Goal: Task Accomplishment & Management: Use online tool/utility

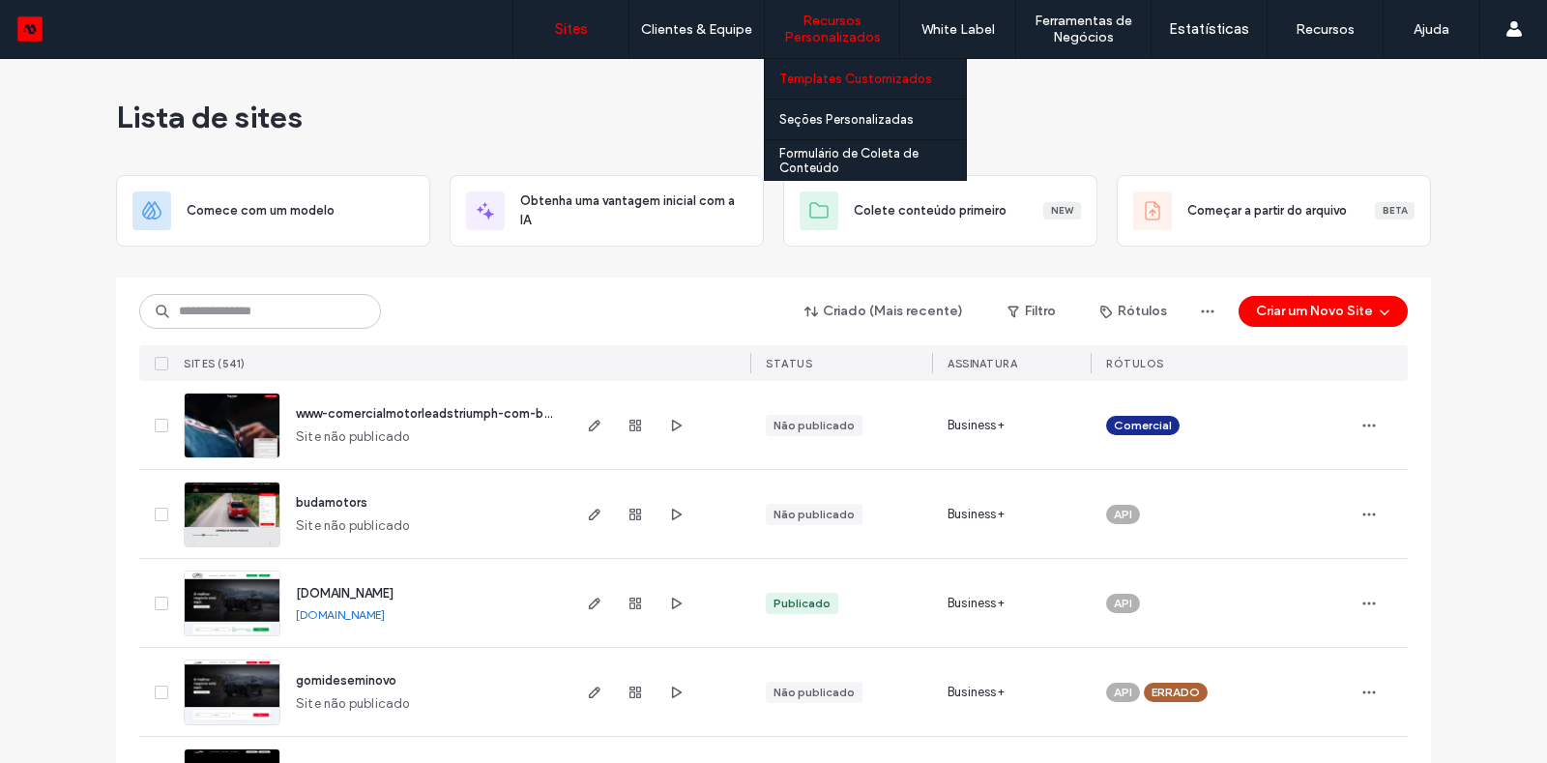
click at [847, 78] on label "Templates Customizados" at bounding box center [855, 79] width 153 height 15
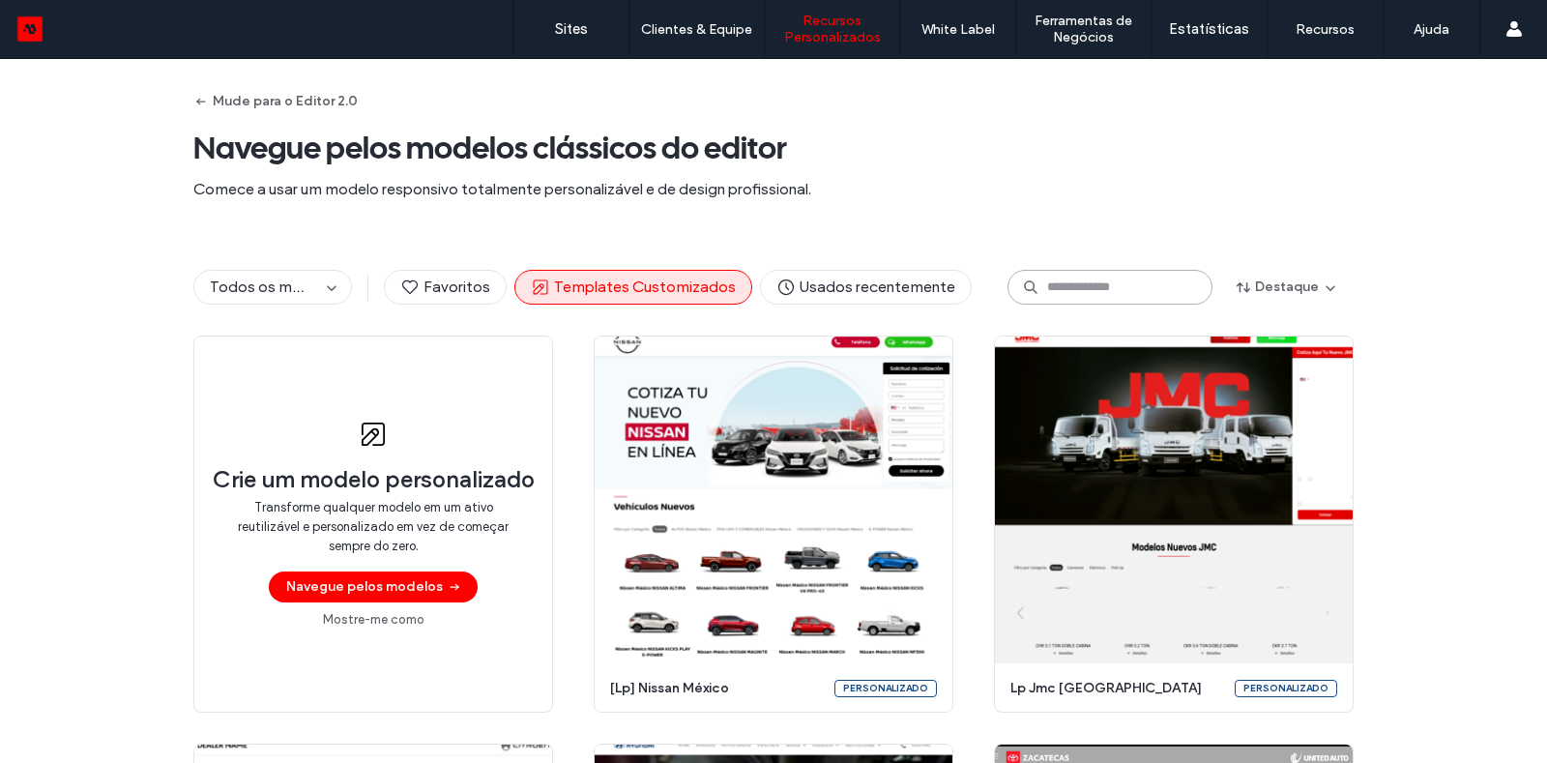
click at [1091, 293] on input at bounding box center [1110, 287] width 205 height 35
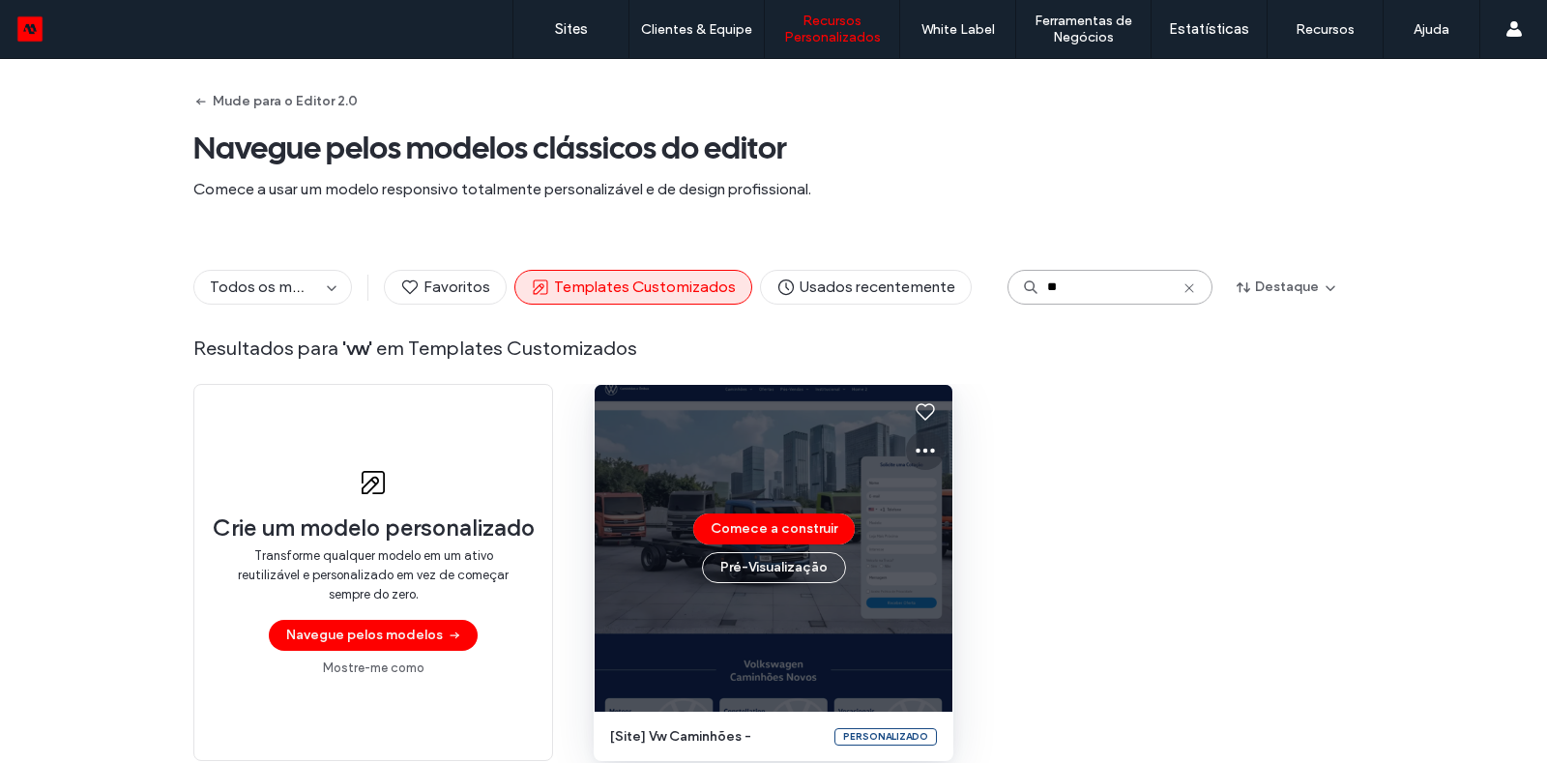
type input "**"
click at [914, 445] on icon at bounding box center [925, 450] width 23 height 23
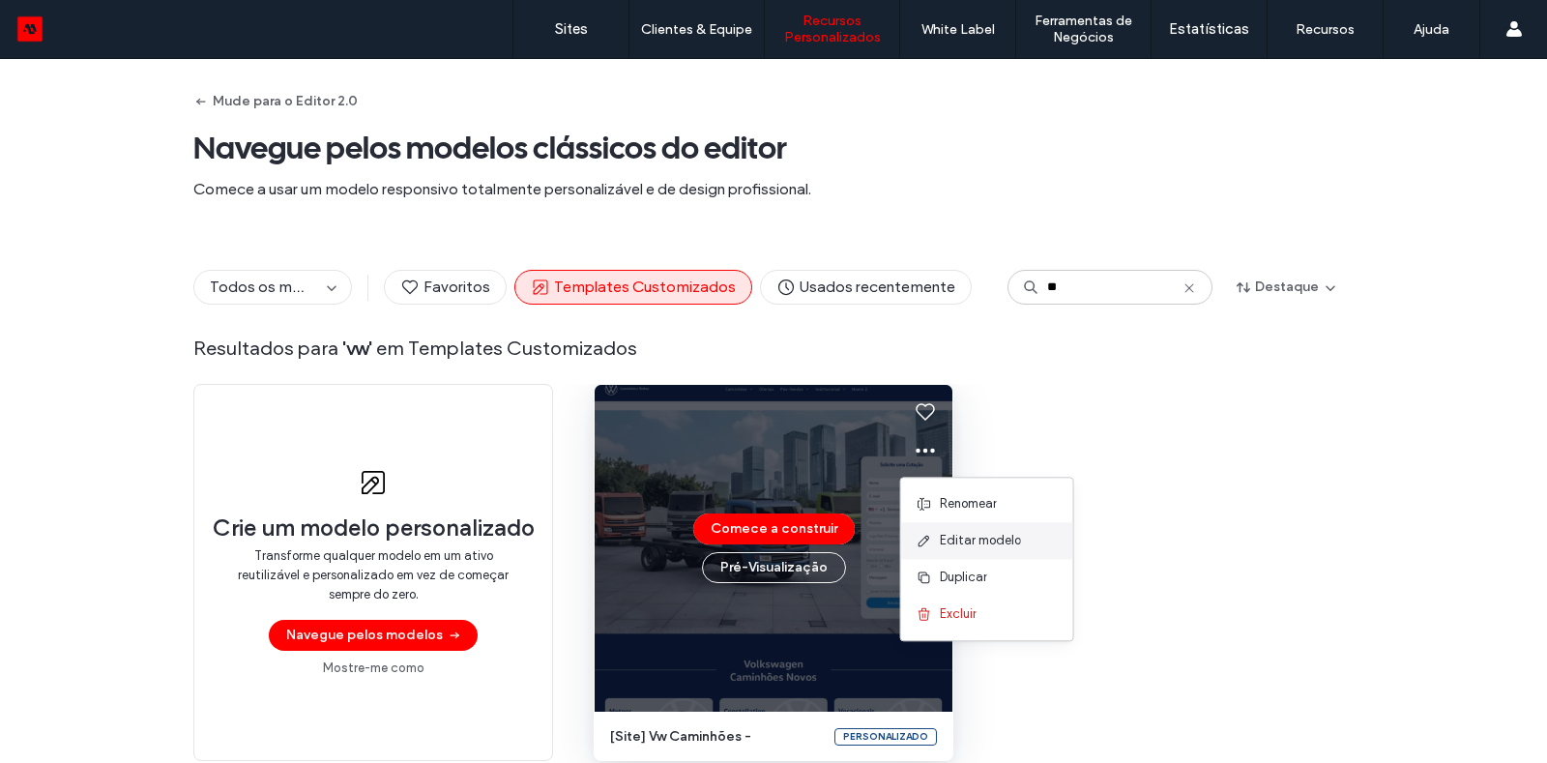
click at [942, 539] on span "Editar modelo" at bounding box center [980, 540] width 81 height 19
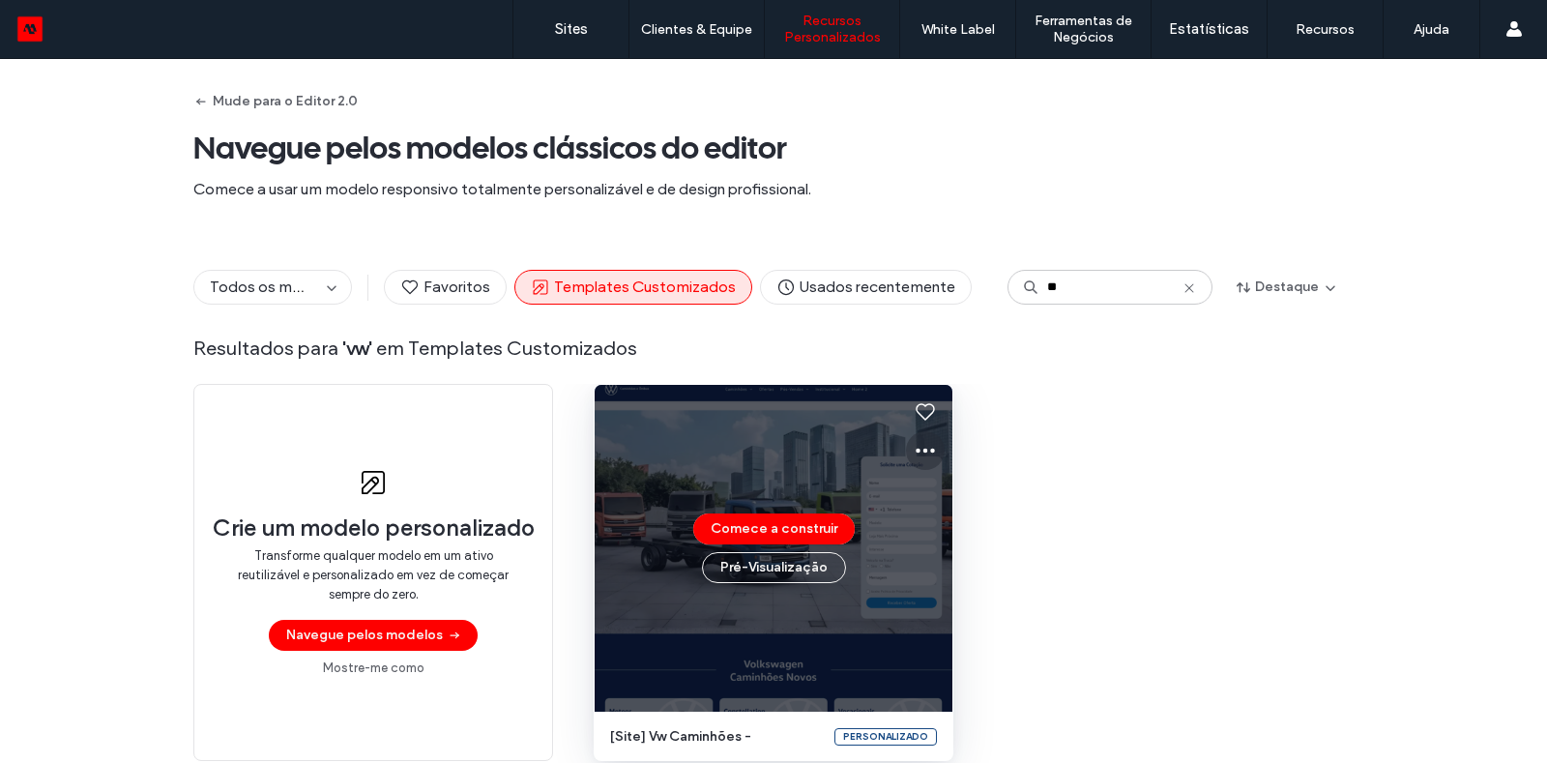
click at [920, 447] on icon at bounding box center [925, 450] width 23 height 23
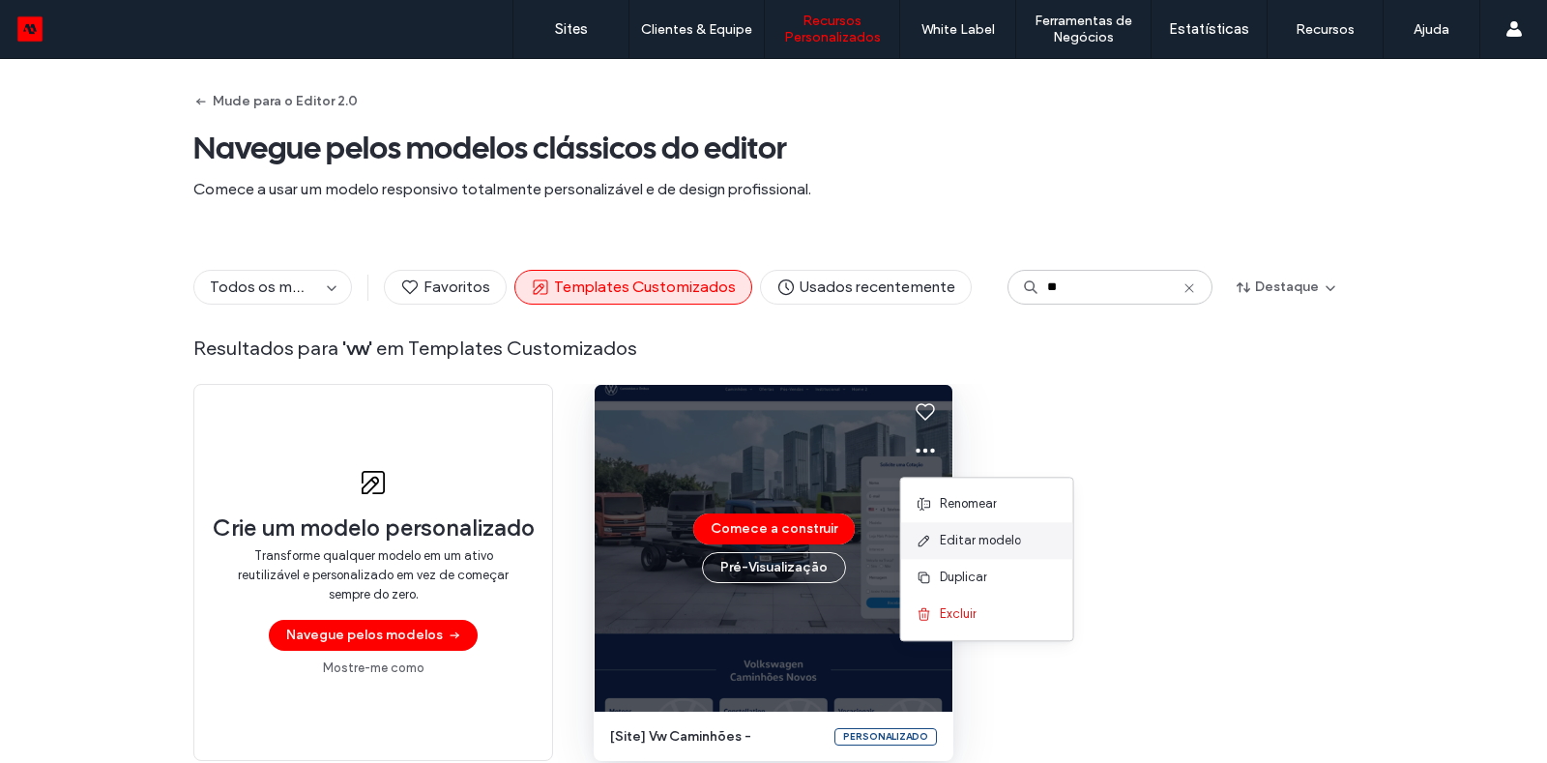
click at [971, 534] on span "Editar modelo" at bounding box center [980, 540] width 81 height 19
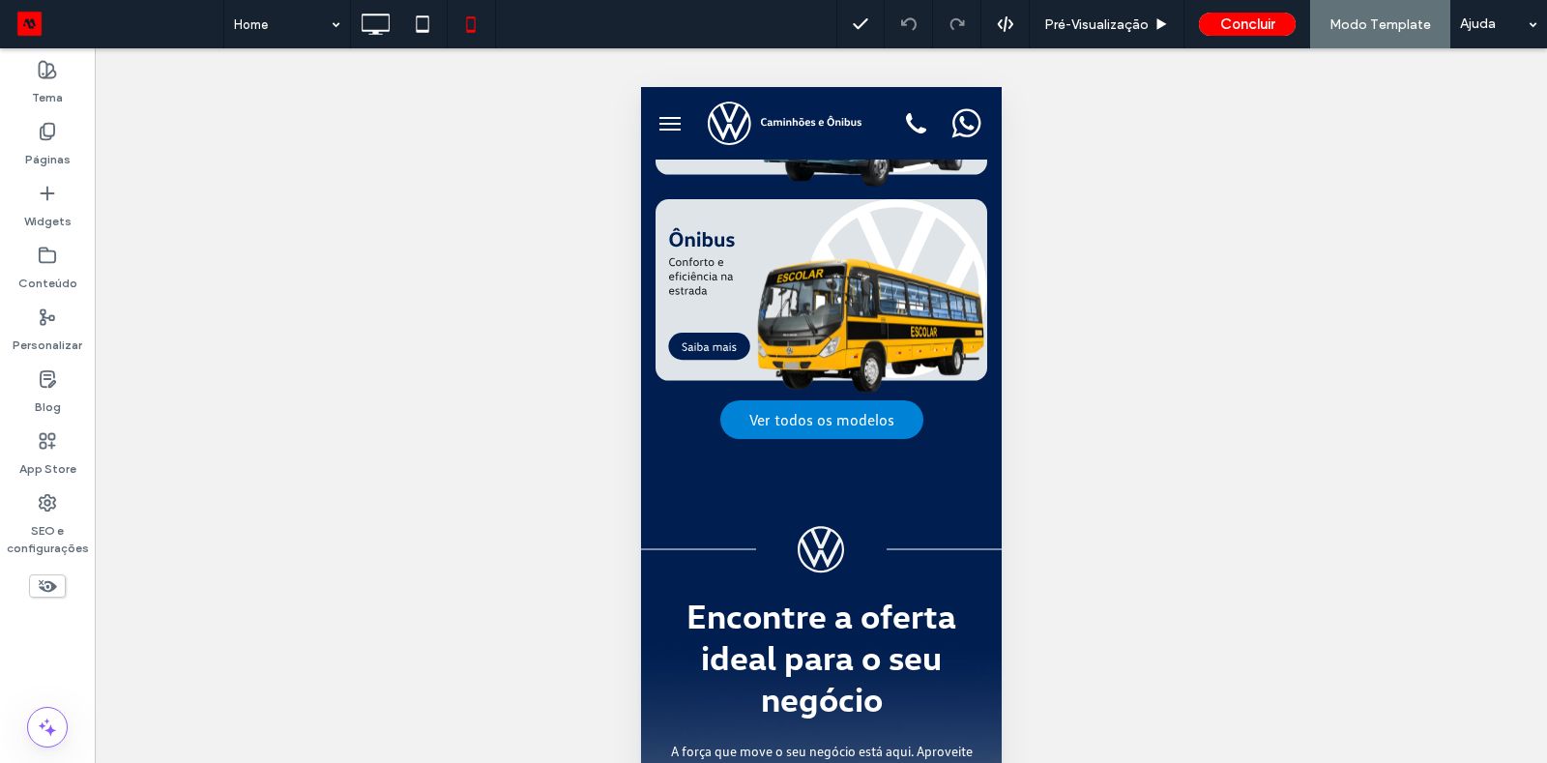
scroll to position [1377, 0]
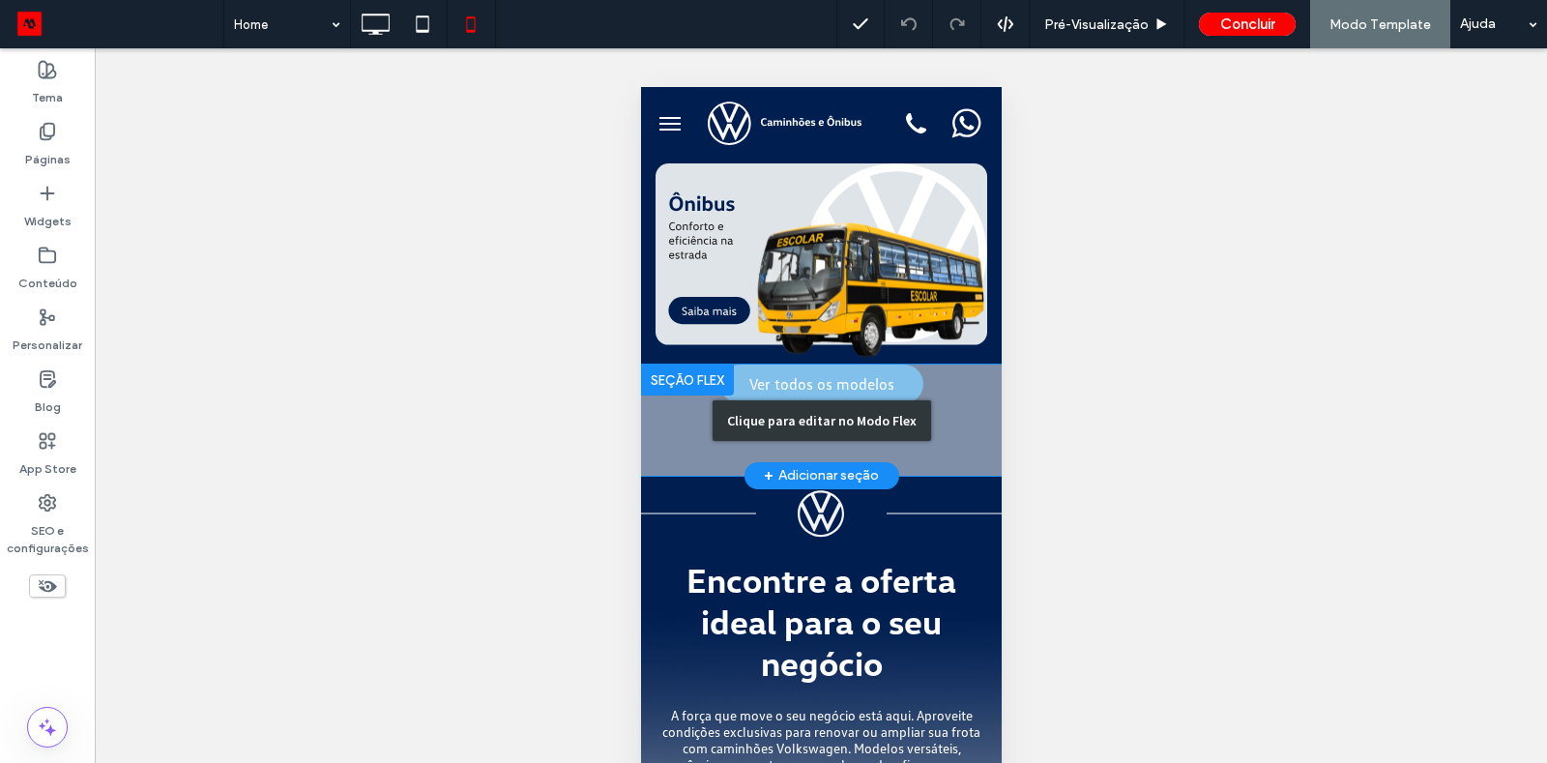
click at [939, 420] on div "Clique para editar no Modo Flex" at bounding box center [820, 420] width 361 height 111
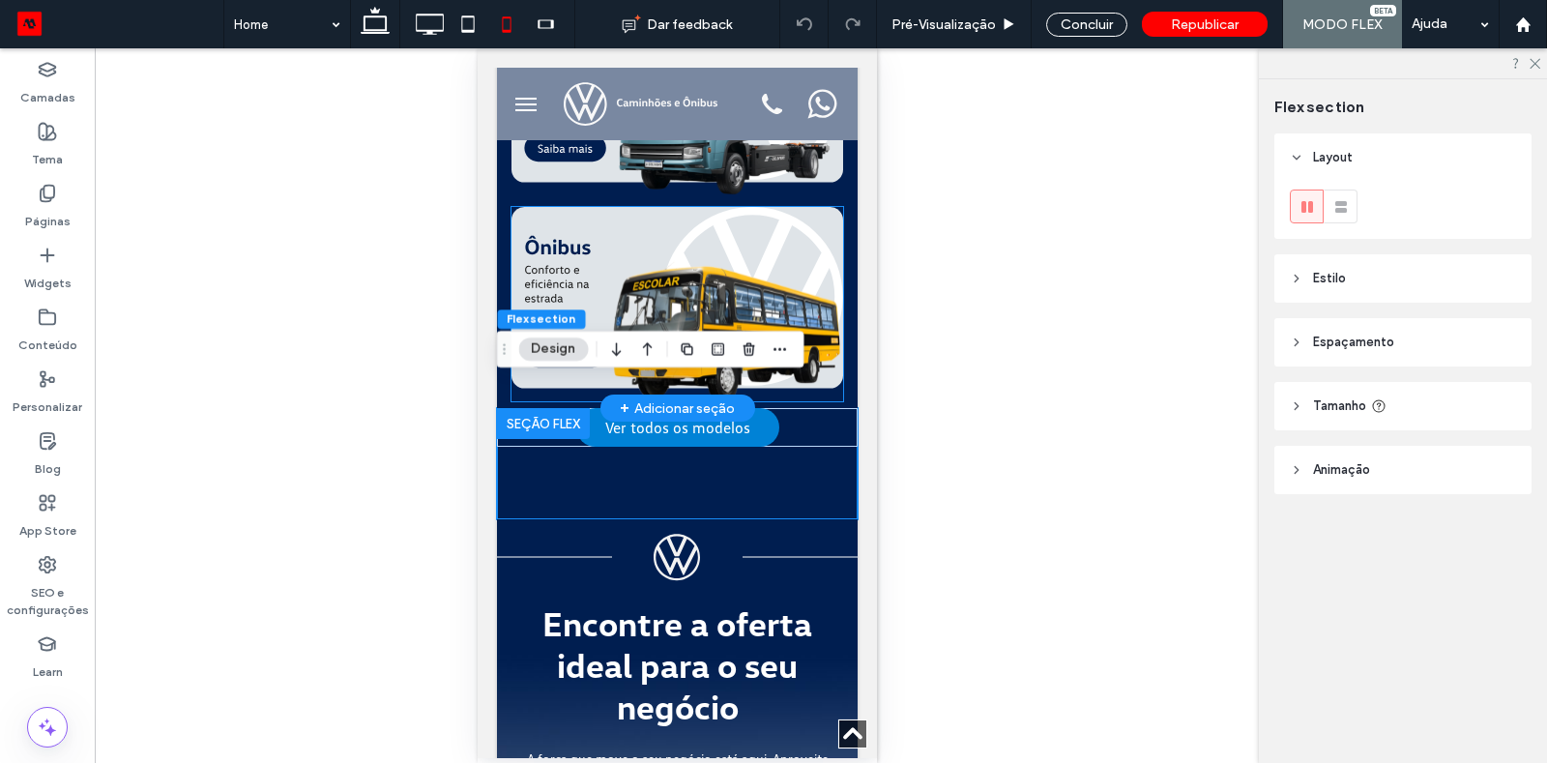
scroll to position [1301, 0]
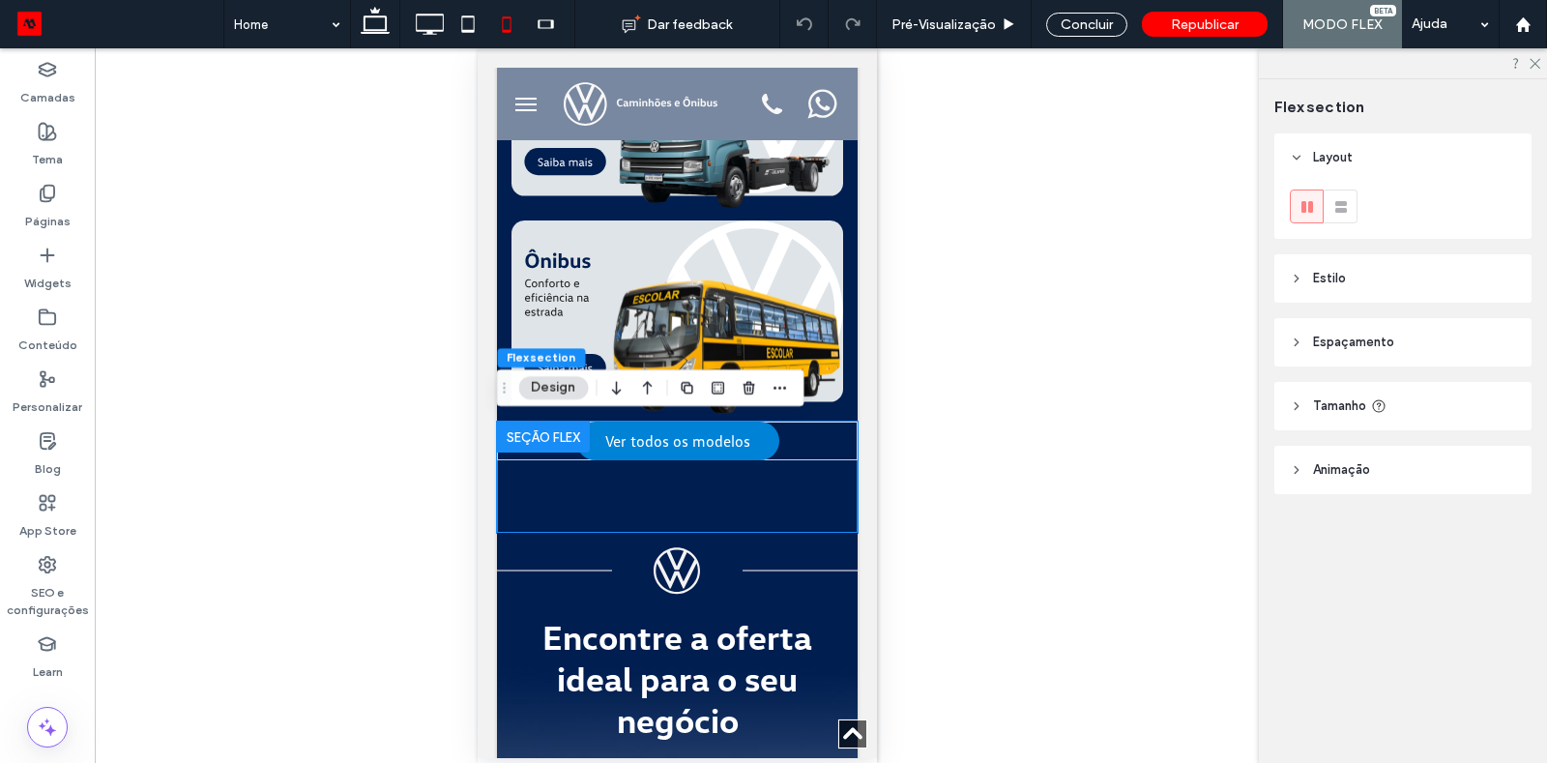
click at [1331, 330] on header "Espaçamento" at bounding box center [1402, 342] width 257 height 48
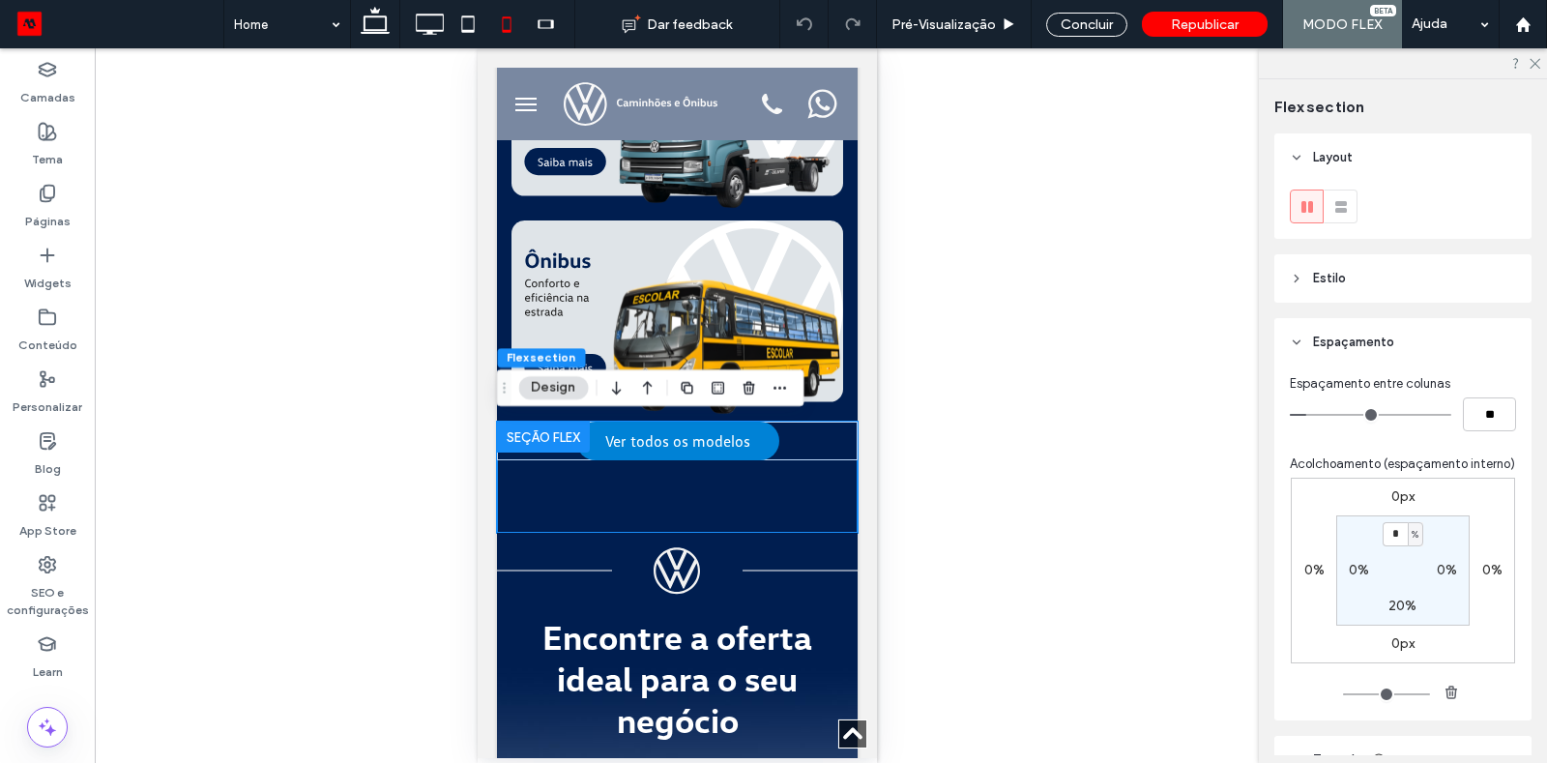
click at [1396, 610] on label "20%" at bounding box center [1403, 606] width 28 height 16
type input "**"
type input "*"
click at [1480, 626] on div "0px 0% 0px 0% 0% 0% * % 0%" at bounding box center [1403, 571] width 224 height 186
type input "*"
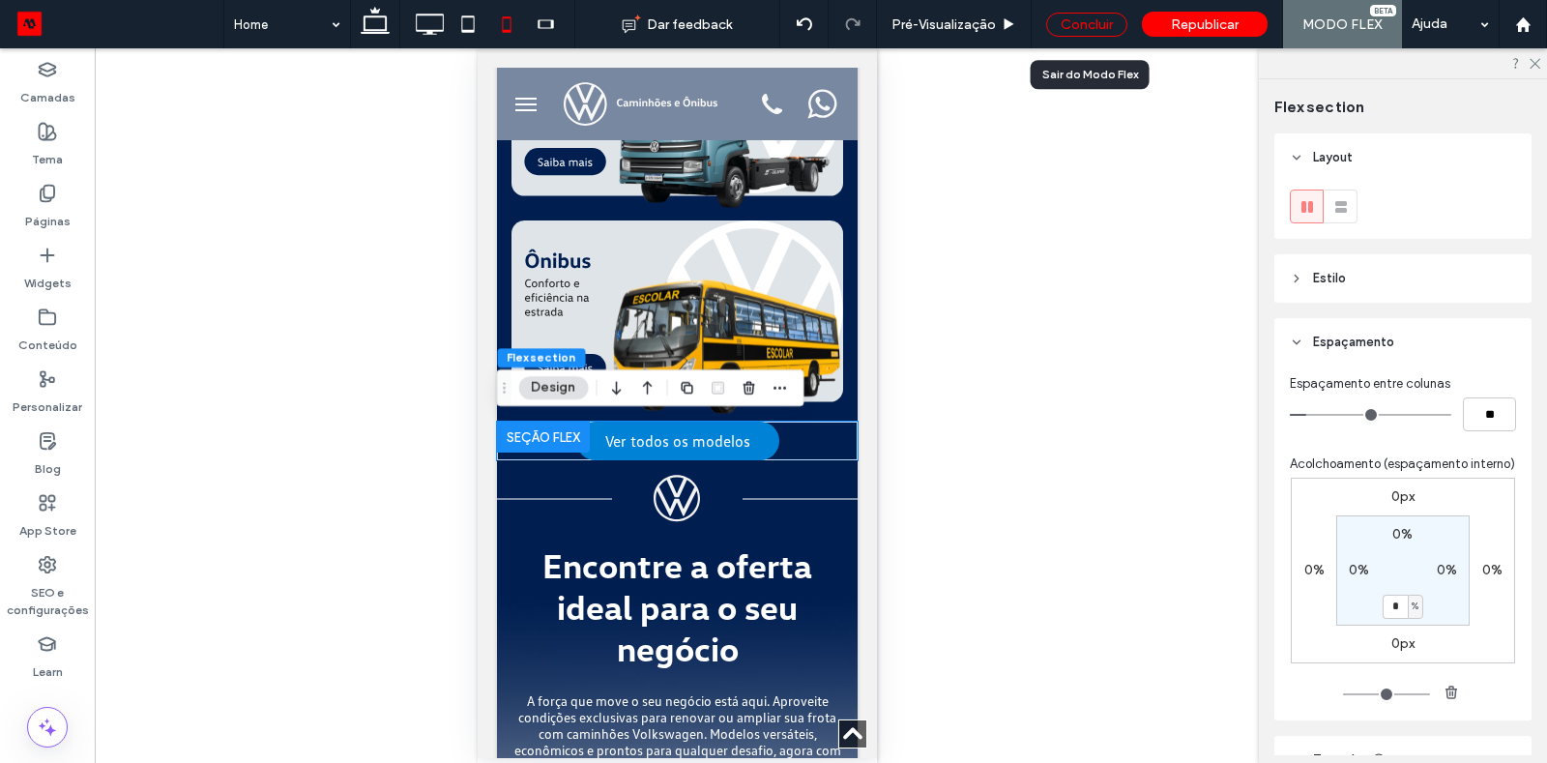
click at [1064, 16] on div "Concluir" at bounding box center [1086, 25] width 81 height 24
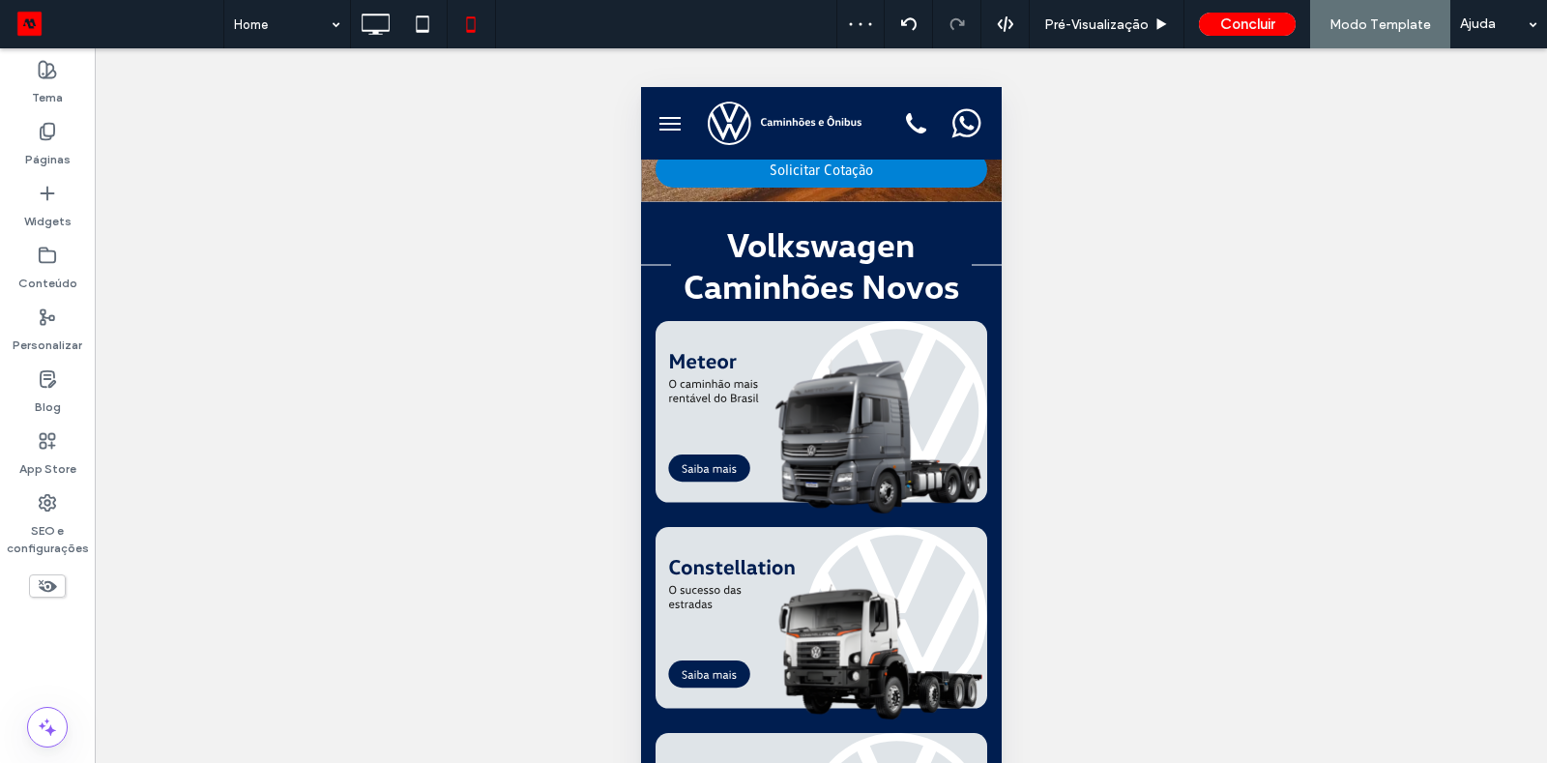
scroll to position [674, 0]
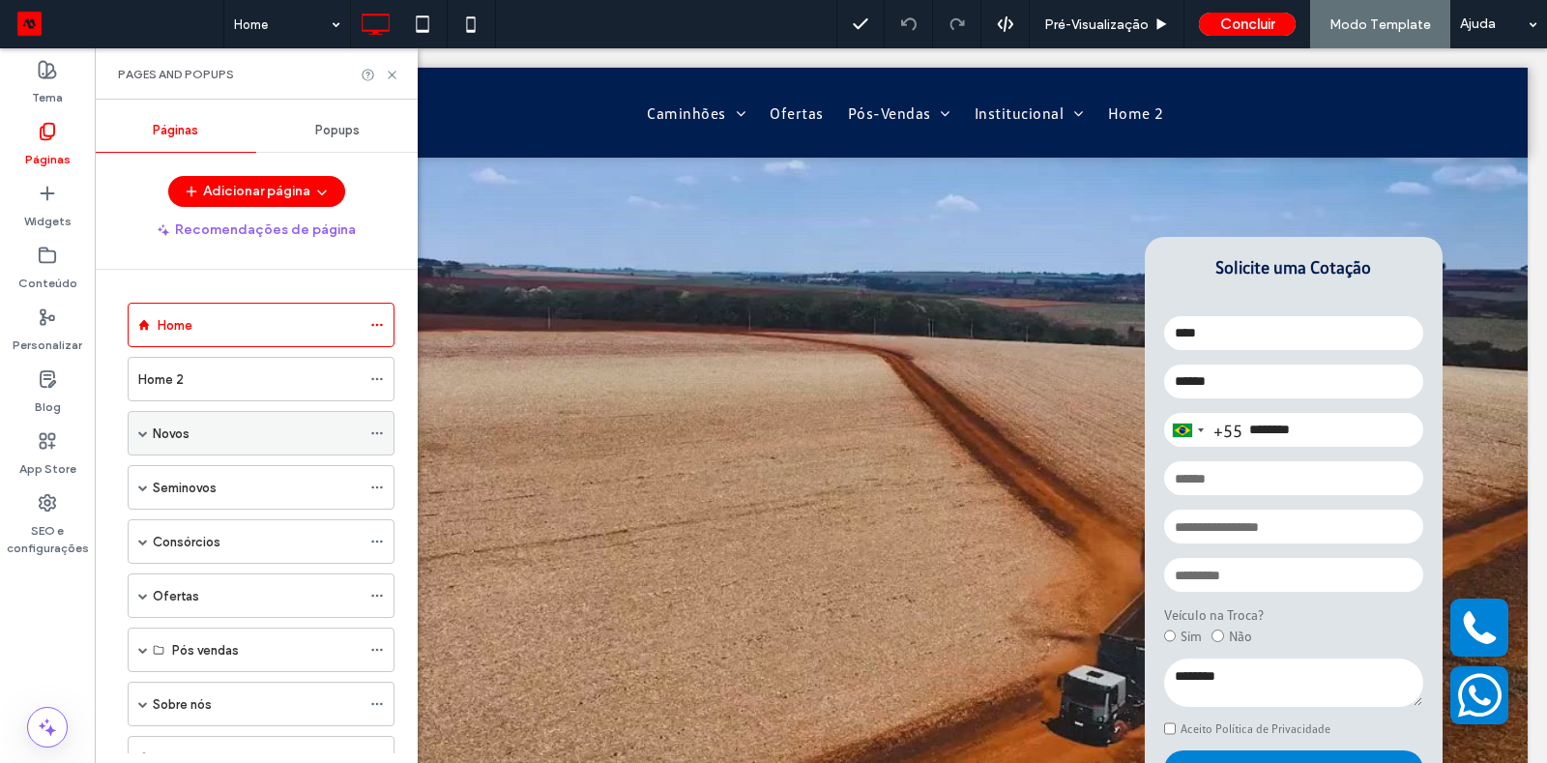
click at [153, 433] on label "Novos" at bounding box center [171, 434] width 37 height 34
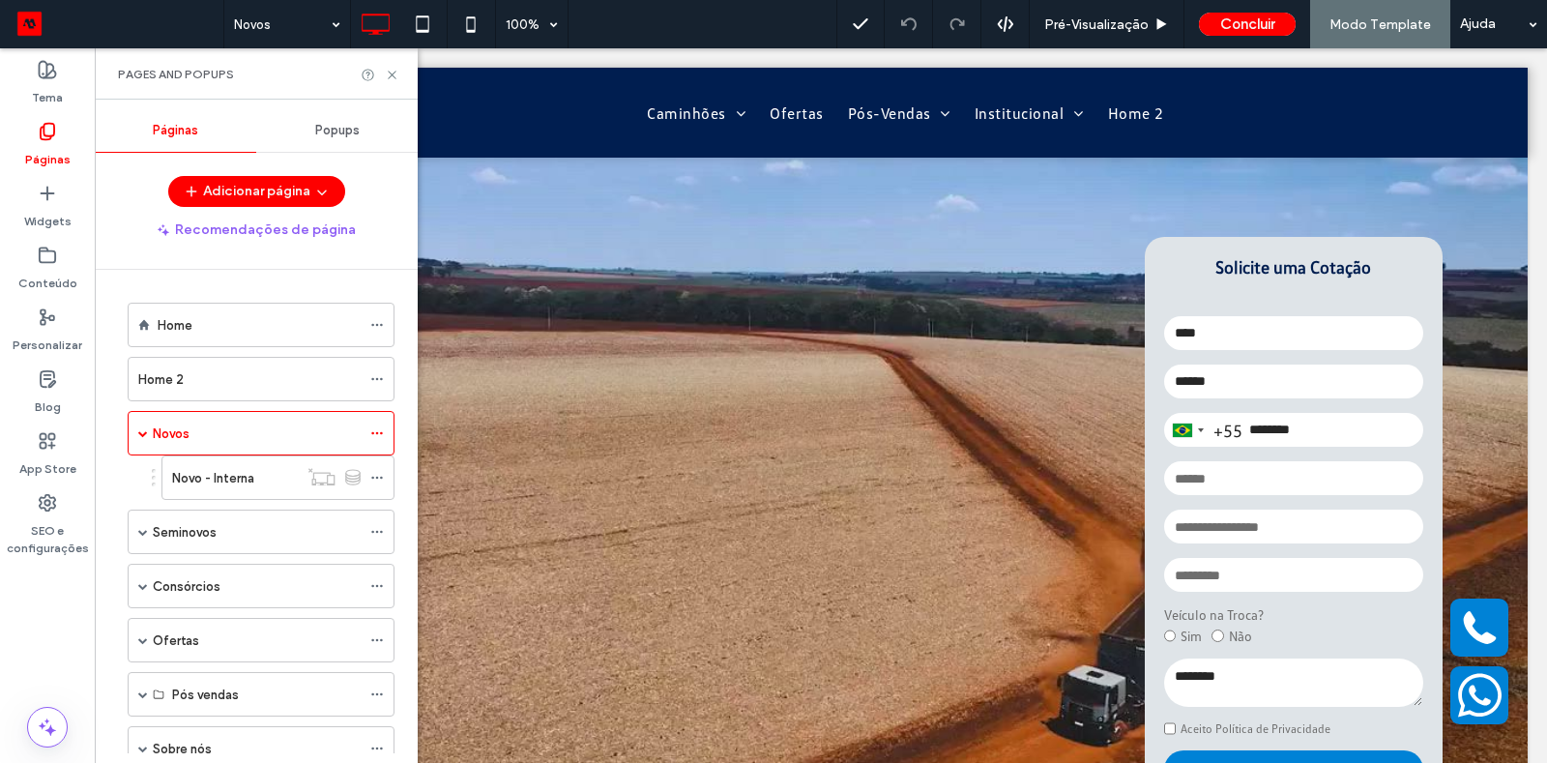
click at [204, 472] on div at bounding box center [773, 381] width 1547 height 763
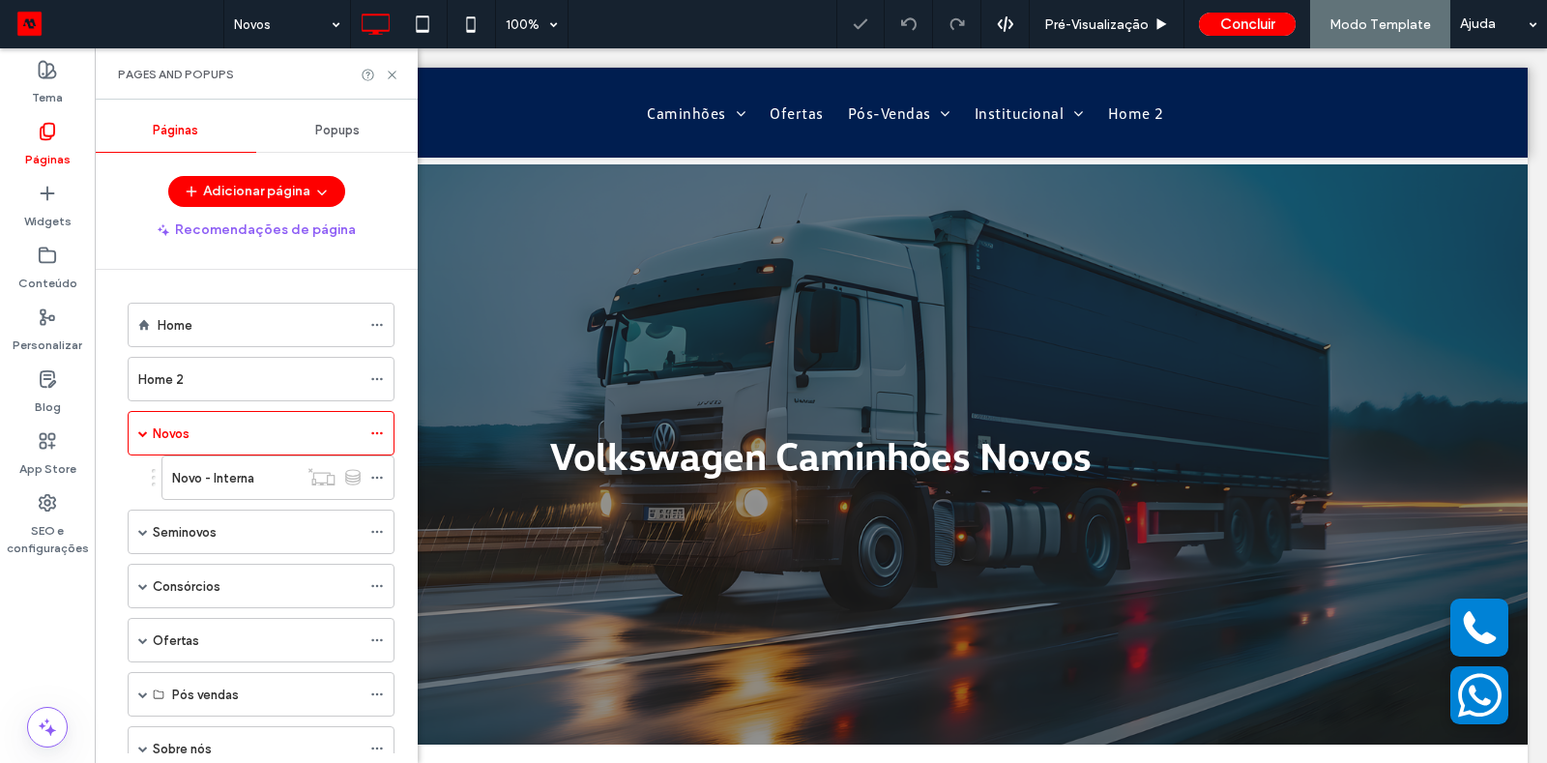
click at [204, 472] on label "Novo - Interna" at bounding box center [213, 478] width 82 height 34
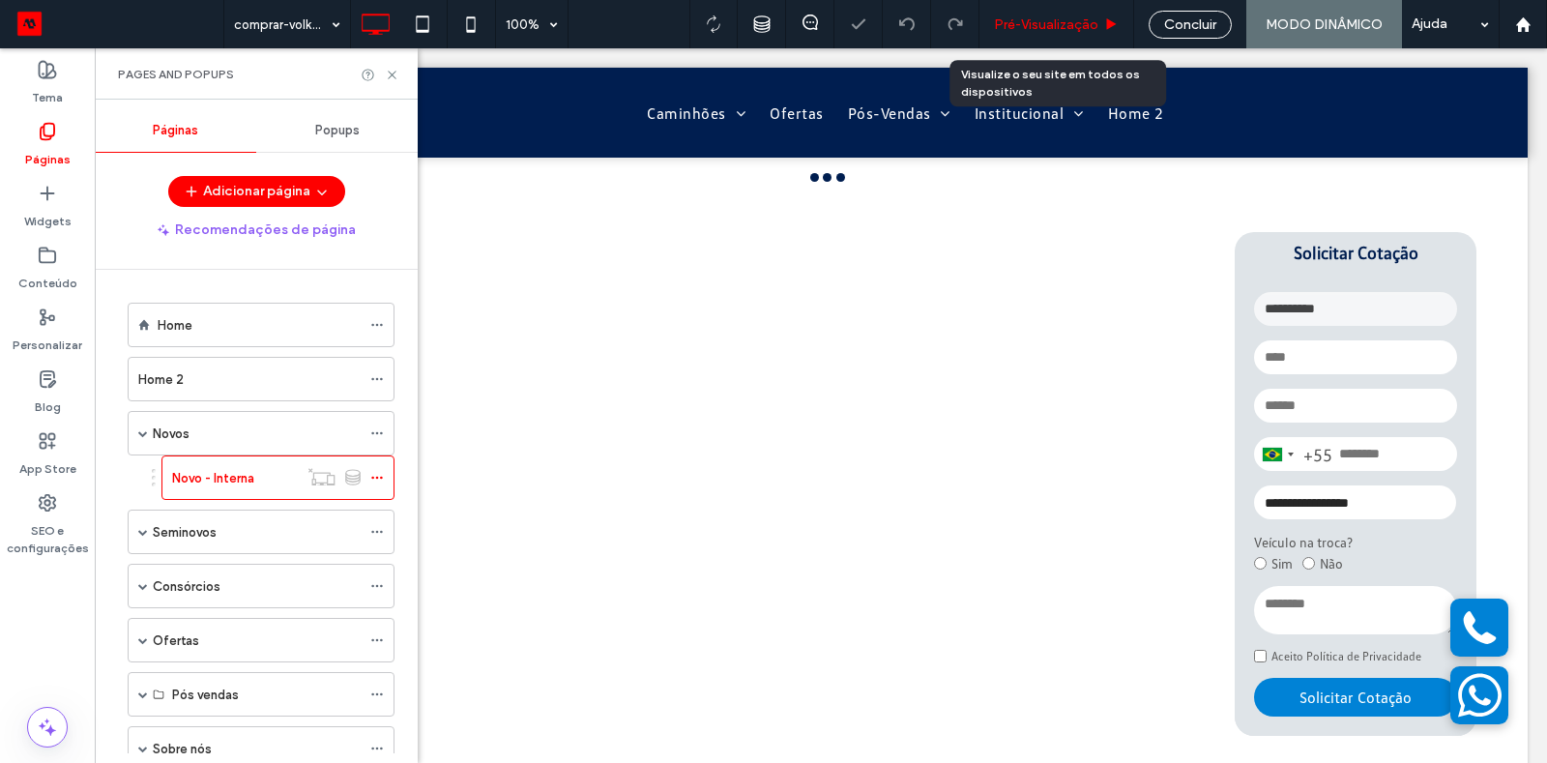
click at [1058, 27] on span "Pré-Visualizaçāo" at bounding box center [1046, 24] width 104 height 16
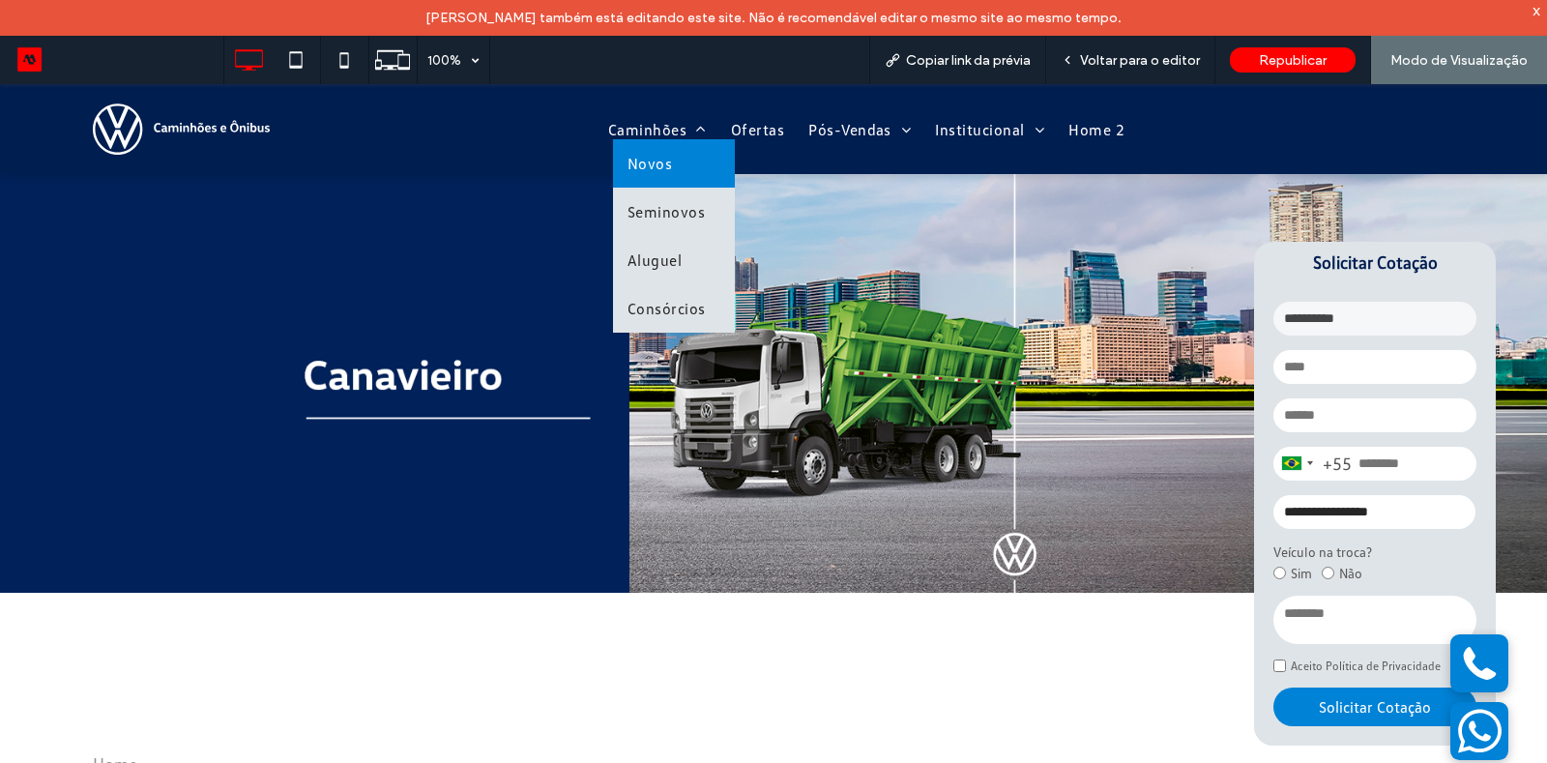
click at [668, 181] on link "Novos" at bounding box center [674, 163] width 122 height 48
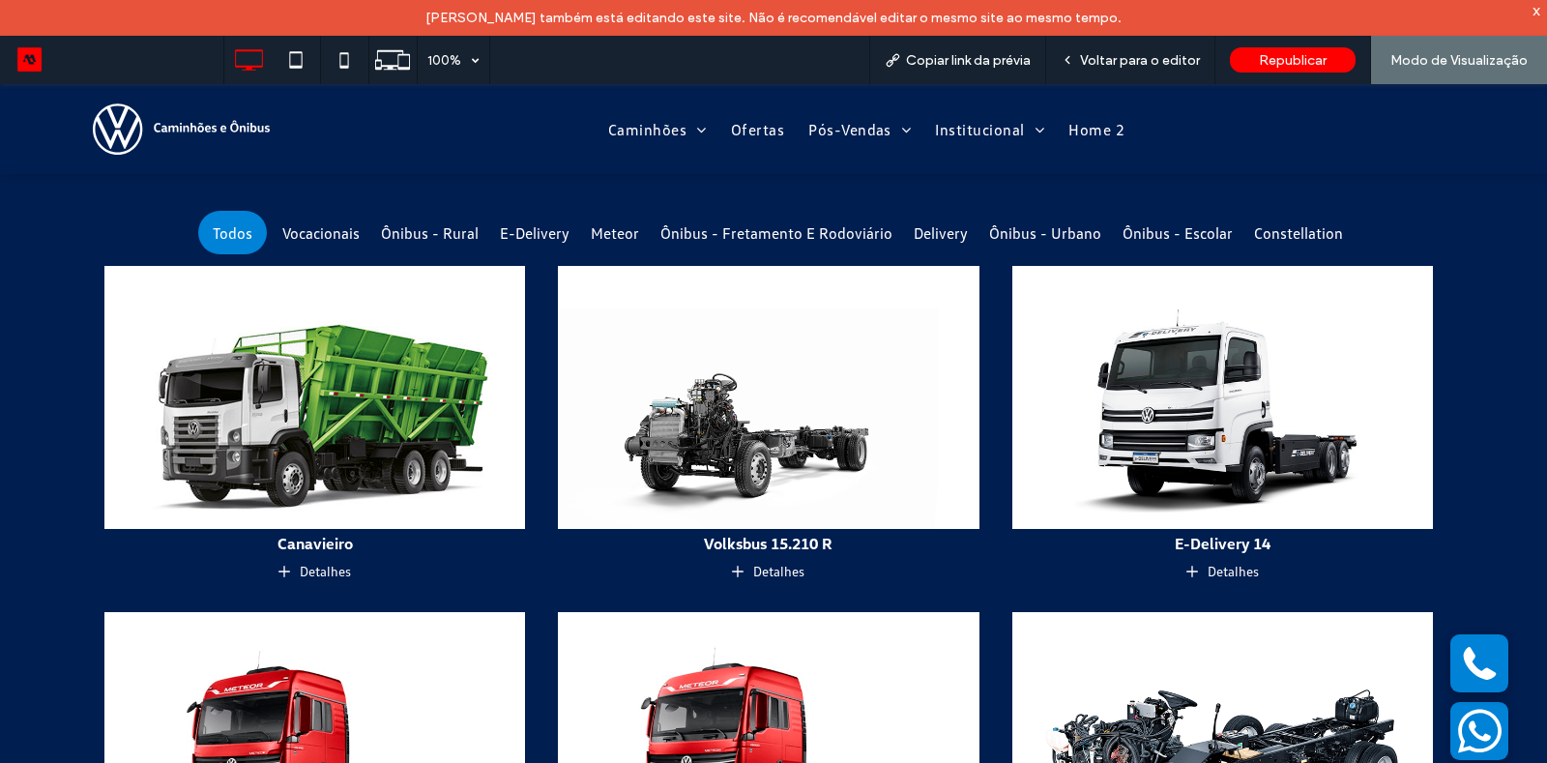
scroll to position [904, 0]
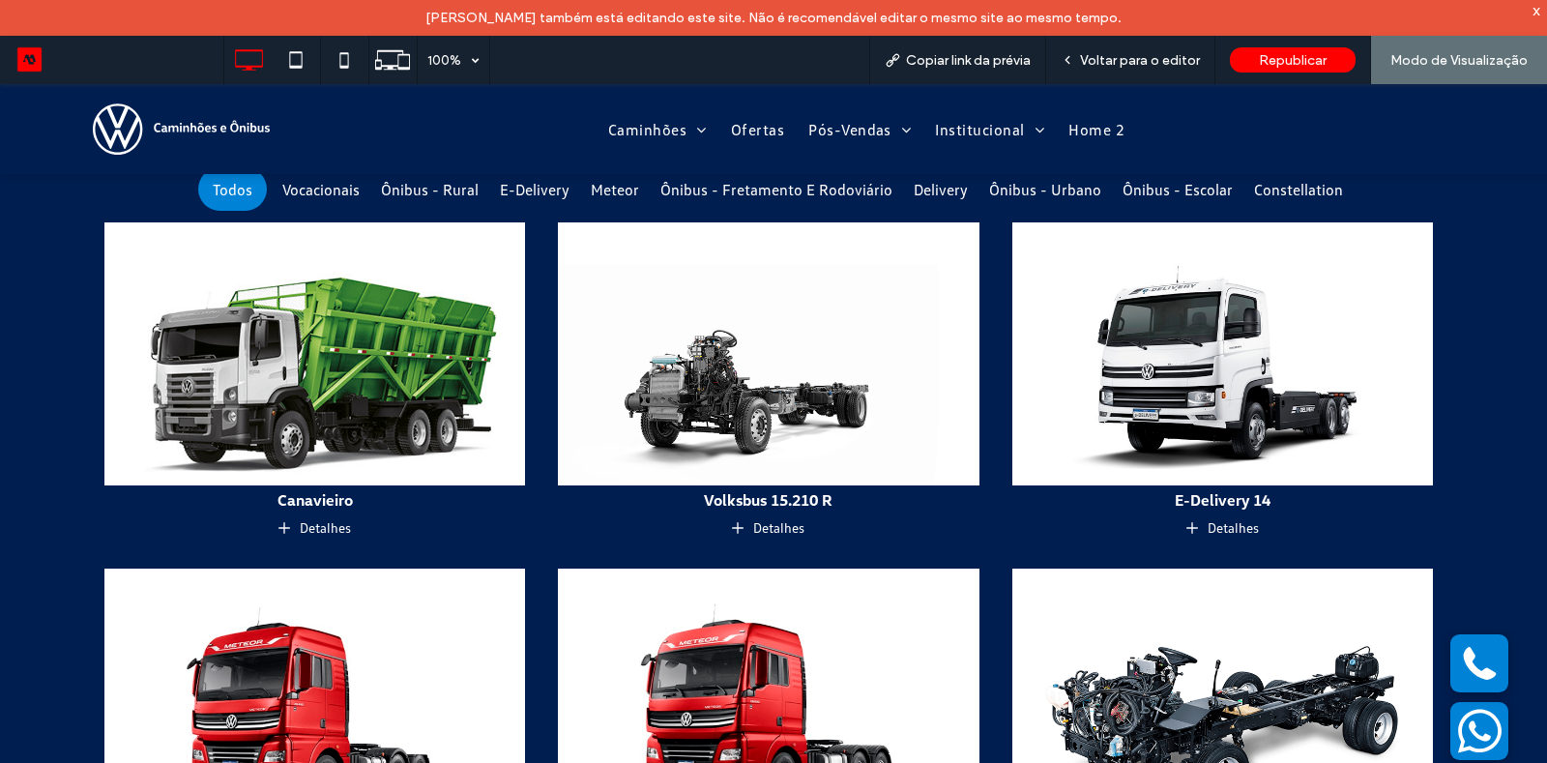
click at [301, 423] on img at bounding box center [315, 354] width 442 height 277
